Goal: Information Seeking & Learning: Find contact information

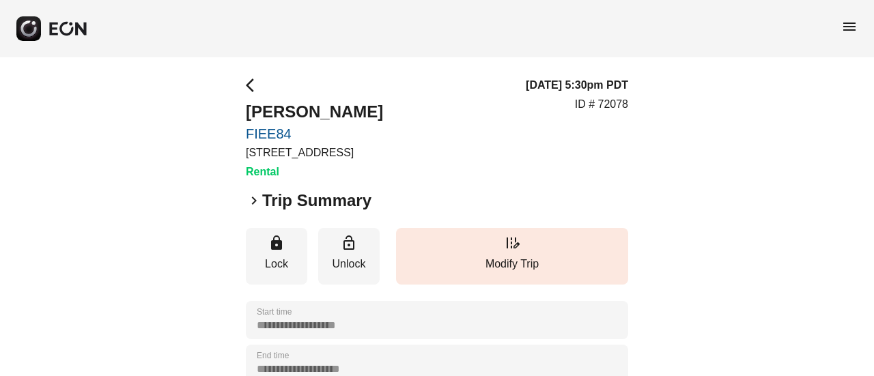
scroll to position [304, 0]
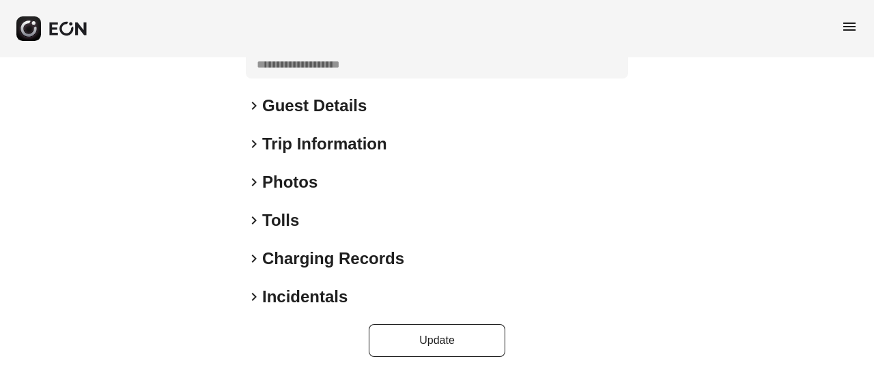
click at [315, 114] on h2 "Guest Details" at bounding box center [314, 106] width 104 height 22
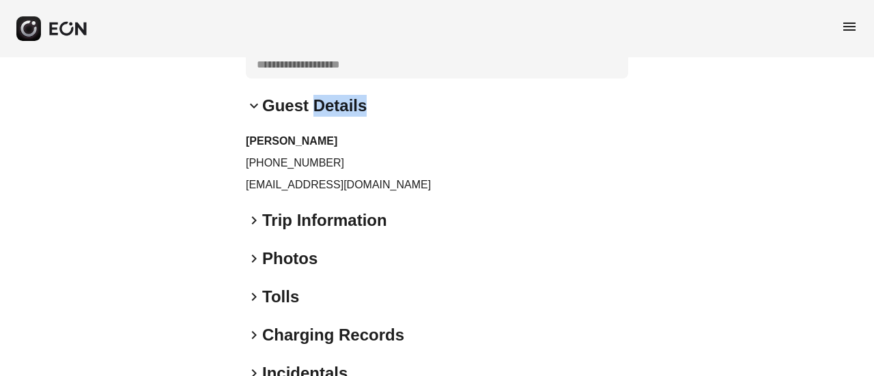
click at [315, 114] on h2 "Guest Details" at bounding box center [314, 106] width 104 height 22
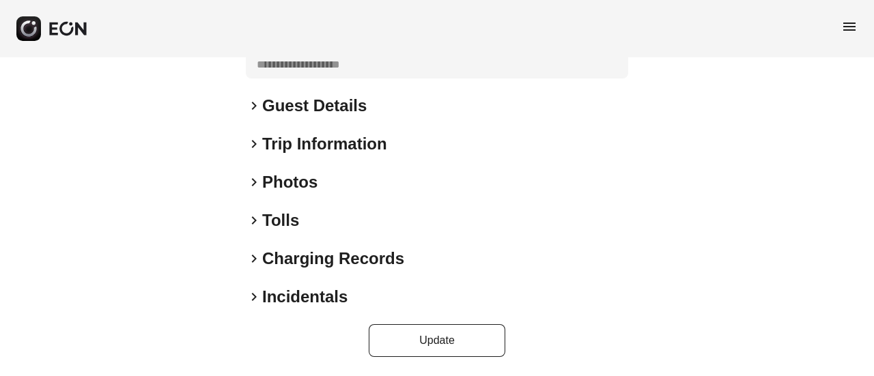
click at [294, 138] on h2 "Trip Information" at bounding box center [324, 144] width 125 height 22
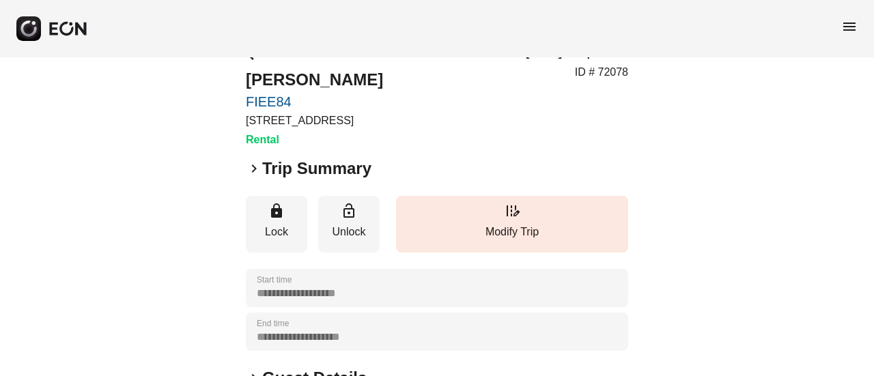
scroll to position [0, 0]
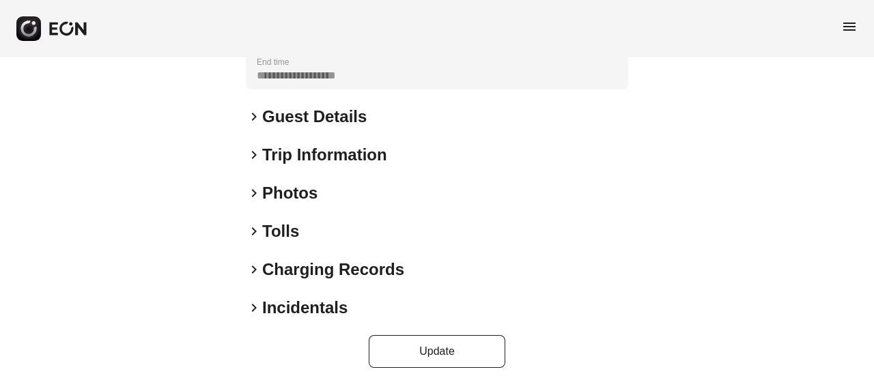
scroll to position [294, 0]
click at [318, 107] on h2 "Guest Details" at bounding box center [314, 116] width 104 height 22
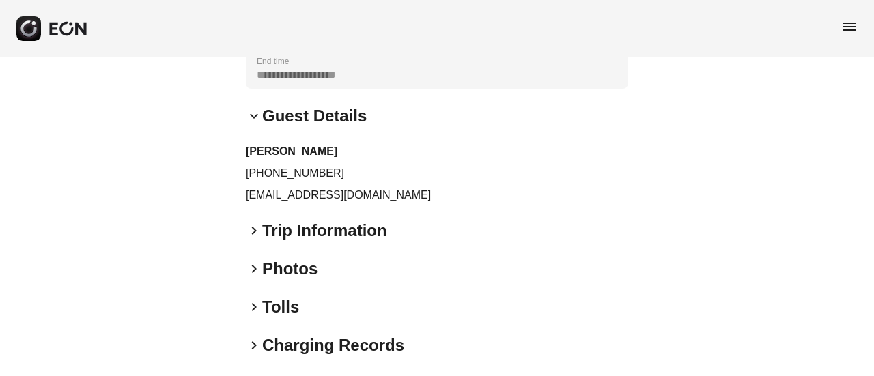
click at [848, 186] on div "**********" at bounding box center [437, 113] width 874 height 700
click at [269, 196] on p "dnzhong@outlook.com" at bounding box center [437, 195] width 382 height 16
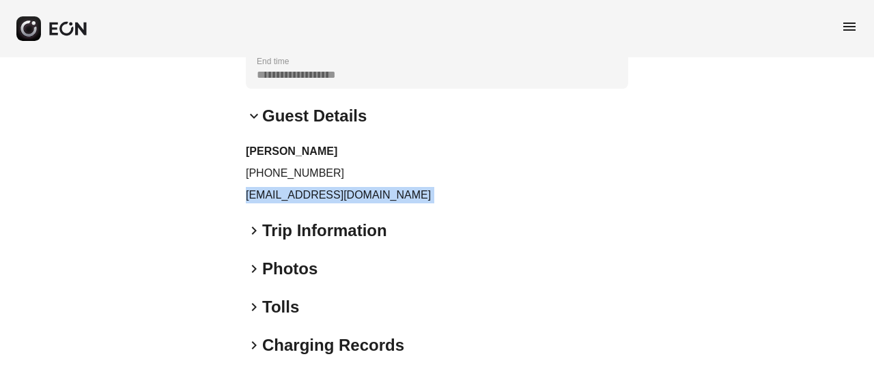
click at [269, 196] on p "dnzhong@outlook.com" at bounding box center [437, 195] width 382 height 16
copy div "dnzhong@outlook.com keyboard_arrow_right"
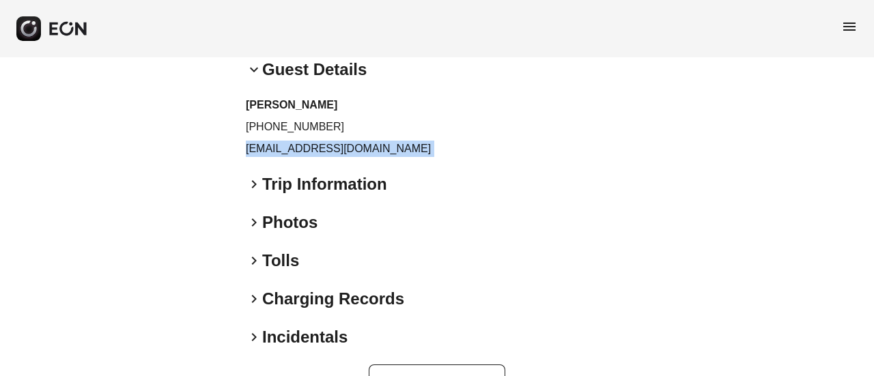
scroll to position [363, 0]
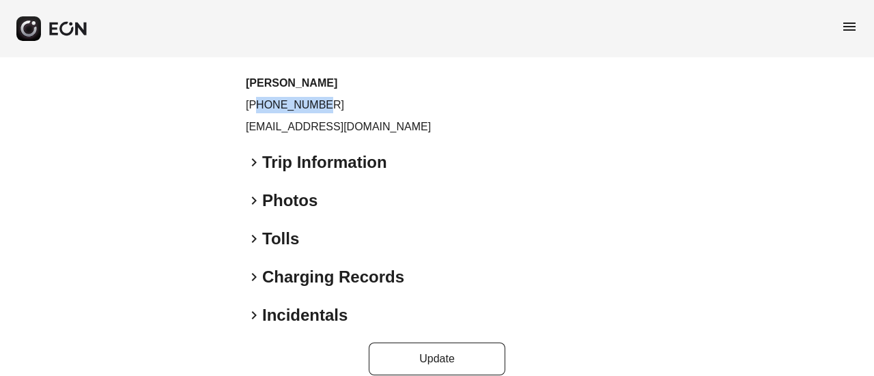
drag, startPoint x: 259, startPoint y: 106, endPoint x: 324, endPoint y: 107, distance: 64.9
click at [319, 107] on p "+19292477555" at bounding box center [437, 105] width 382 height 16
copy p "9292477555"
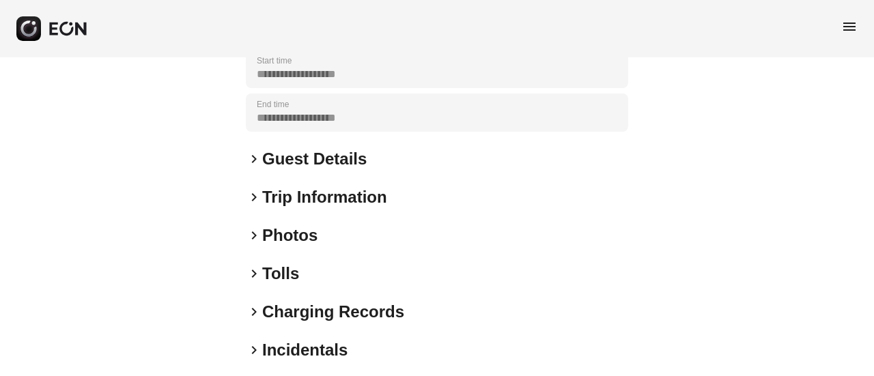
scroll to position [304, 0]
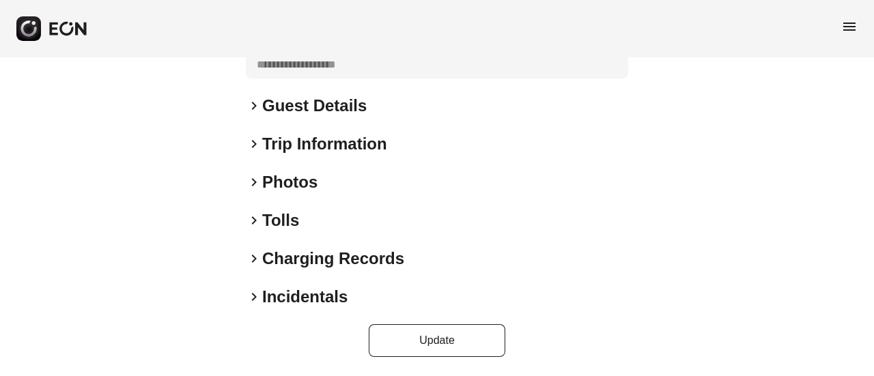
click at [285, 109] on h2 "Guest Details" at bounding box center [314, 106] width 104 height 22
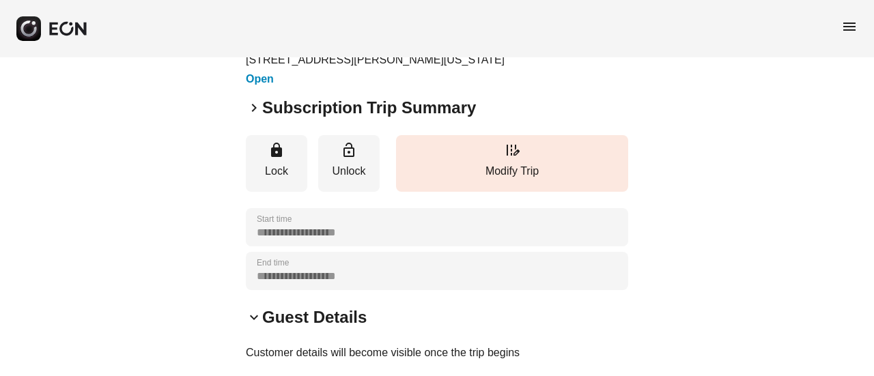
scroll to position [0, 0]
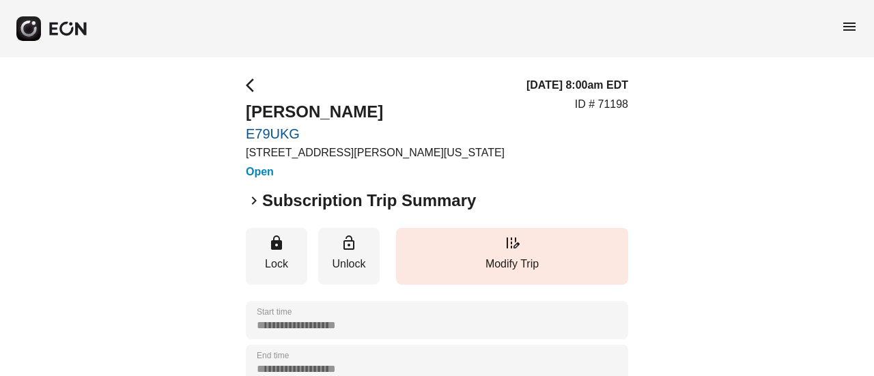
click at [857, 20] on span "menu" at bounding box center [849, 26] width 16 height 16
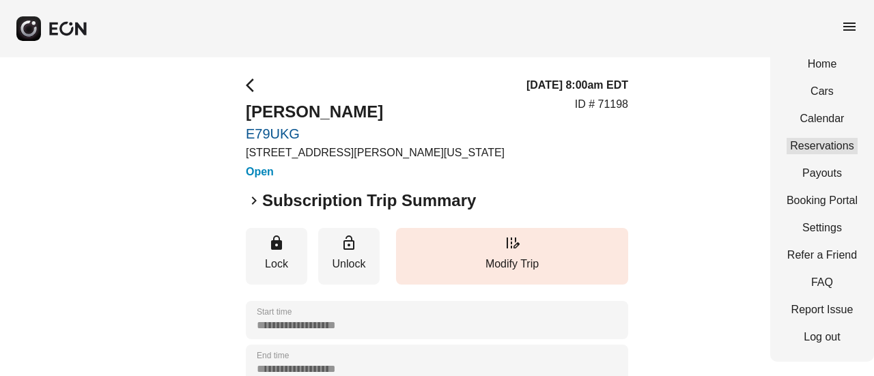
click at [791, 148] on link "Reservations" at bounding box center [821, 146] width 71 height 16
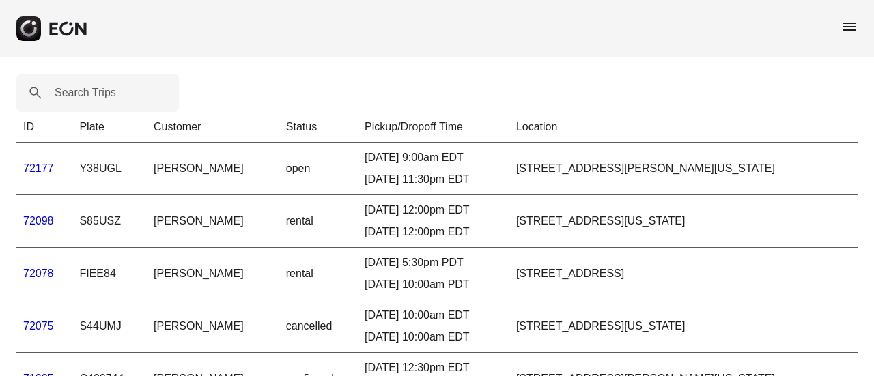
drag, startPoint x: 830, startPoint y: 27, endPoint x: 836, endPoint y: 23, distance: 7.4
click at [834, 25] on div "menu" at bounding box center [437, 28] width 874 height 57
click at [842, 23] on span "menu" at bounding box center [849, 26] width 16 height 16
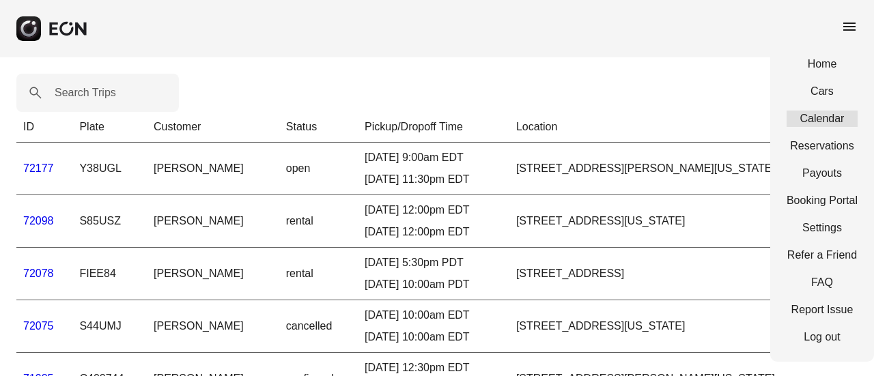
click at [819, 118] on link "Calendar" at bounding box center [821, 119] width 71 height 16
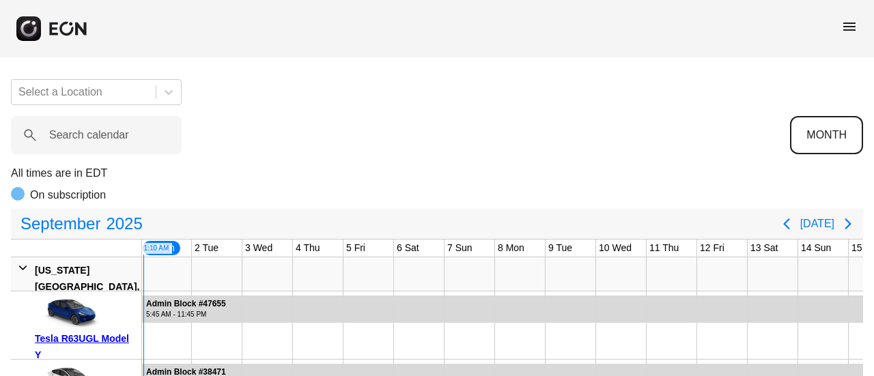
click at [823, 129] on button "MONTH" at bounding box center [826, 135] width 73 height 38
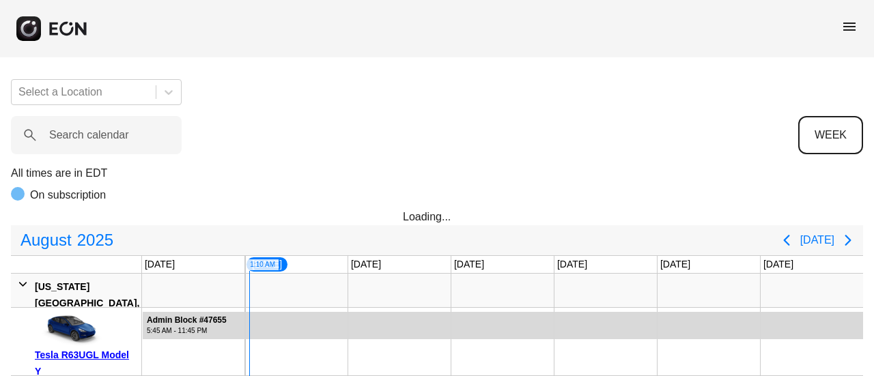
click at [839, 129] on button "WEEK" at bounding box center [830, 135] width 65 height 38
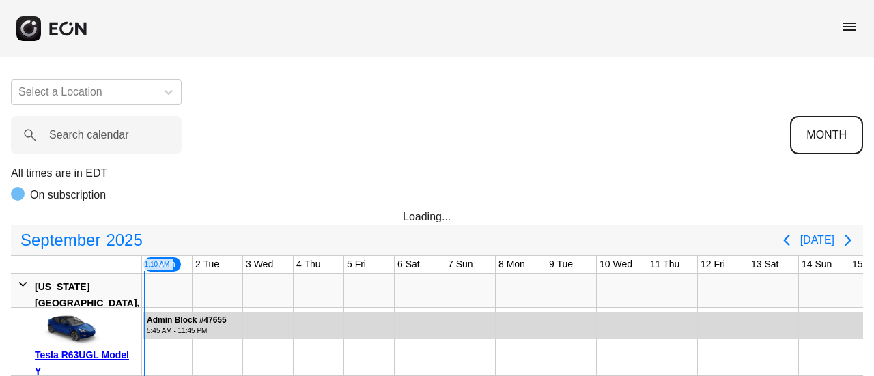
scroll to position [0, 1]
click at [834, 129] on button "MONTH" at bounding box center [826, 135] width 73 height 38
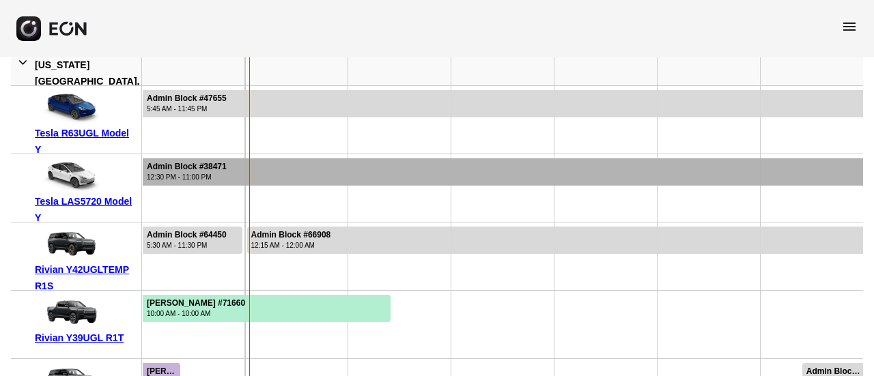
scroll to position [273, 0]
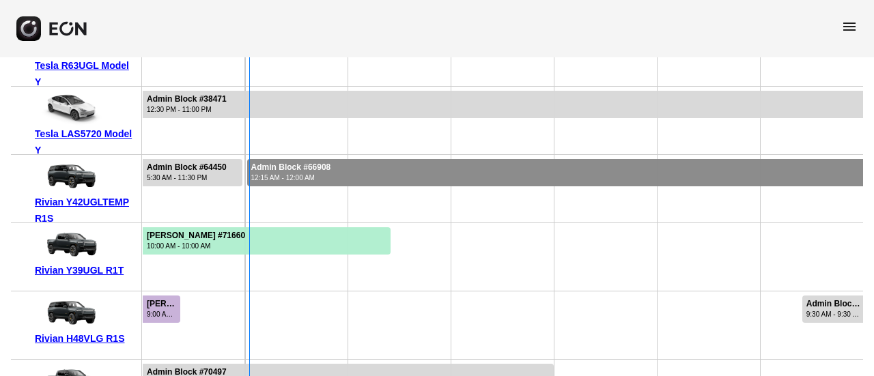
click at [330, 174] on div "Admin Block #66908 12:15 AM - 12:00 AM" at bounding box center [291, 172] width 87 height 27
click at [324, 162] on div "Admin Block #66908" at bounding box center [291, 167] width 80 height 10
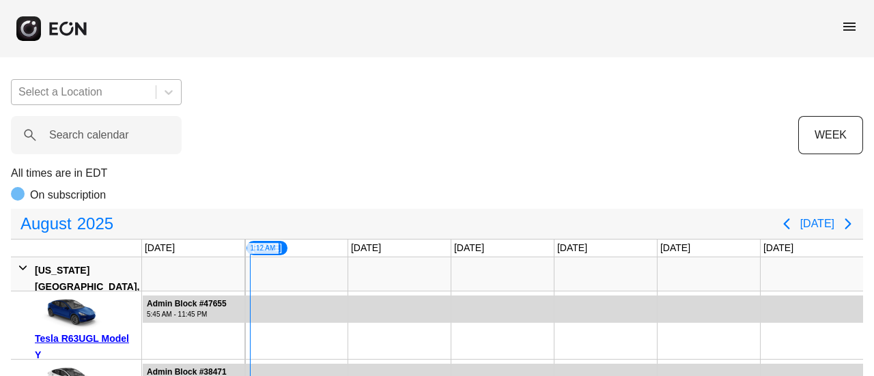
click at [147, 89] on div at bounding box center [83, 92] width 130 height 19
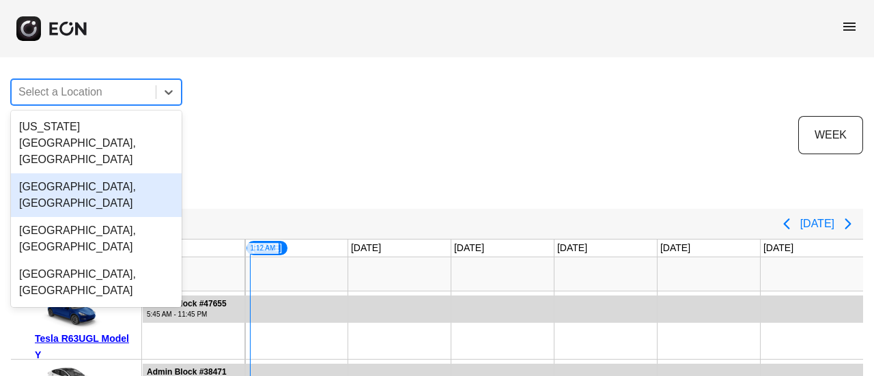
click at [202, 153] on div "Search calendar" at bounding box center [404, 135] width 787 height 38
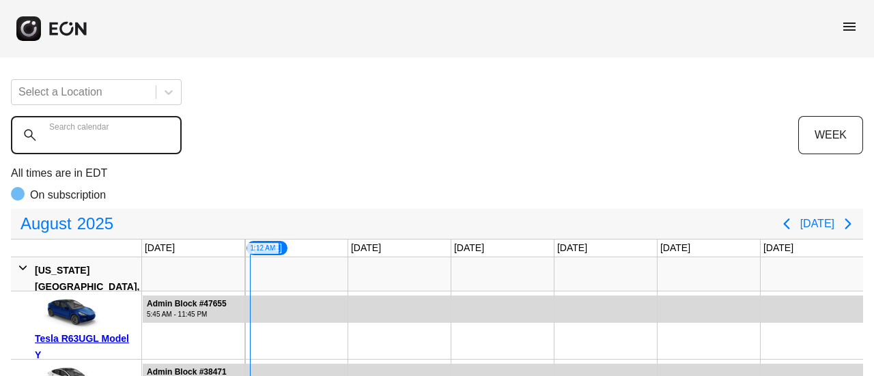
click at [160, 149] on calendar "Search calendar" at bounding box center [96, 135] width 171 height 38
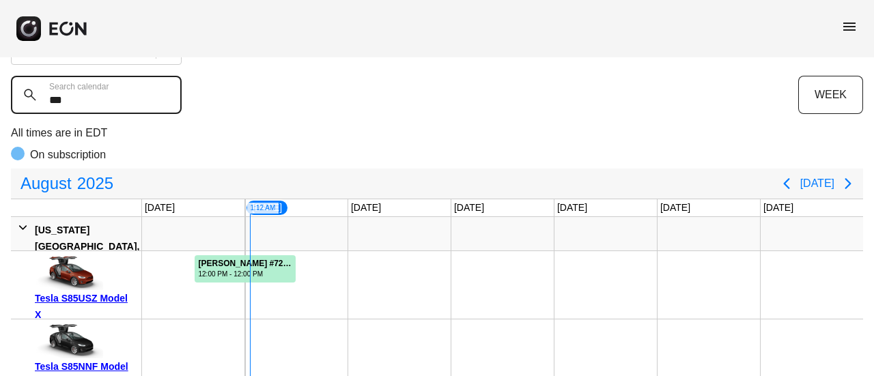
scroll to position [68, 0]
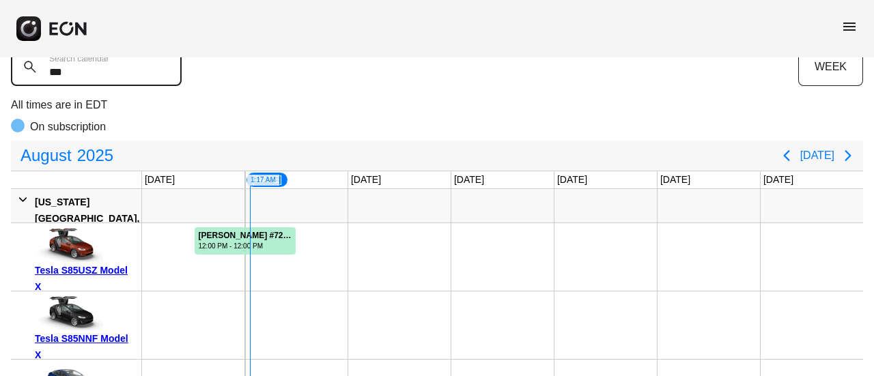
type calendar "***"
